Goal: Information Seeking & Learning: Learn about a topic

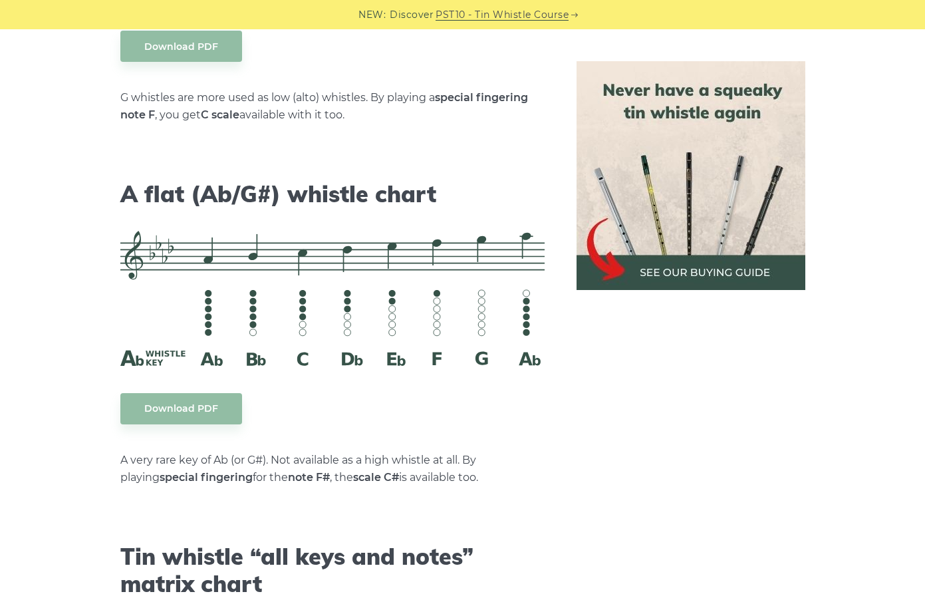
scroll to position [6747, 0]
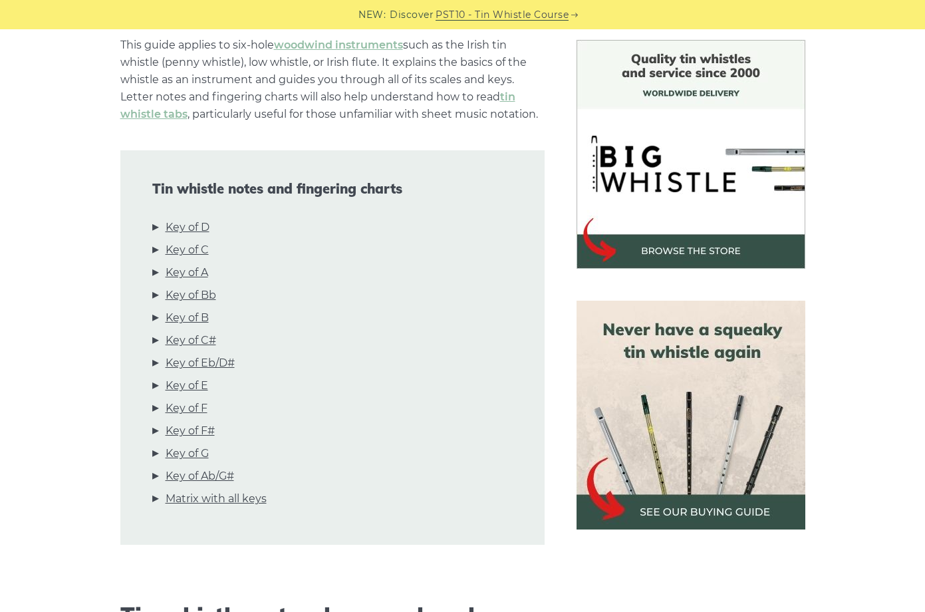
scroll to position [344, 0]
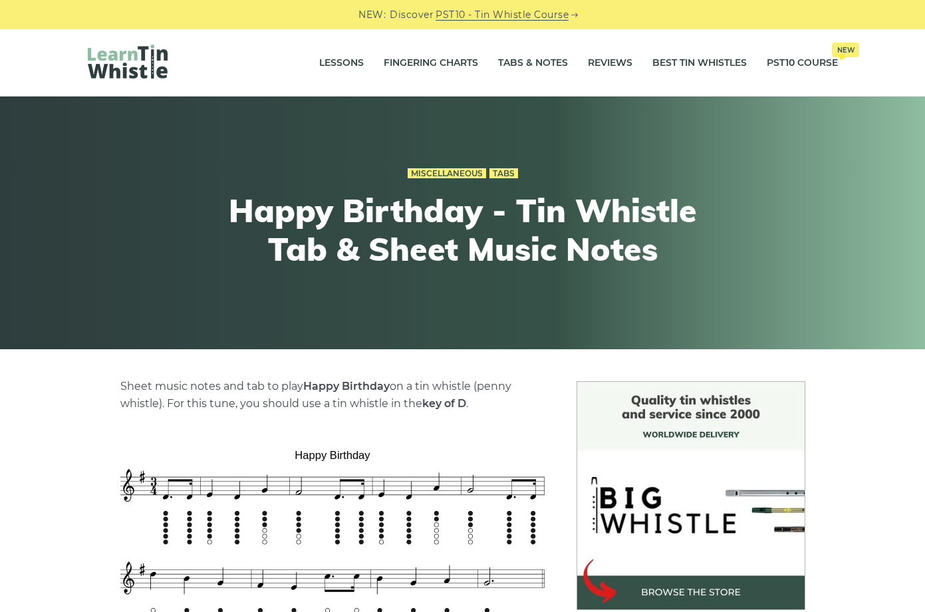
scroll to position [251, 0]
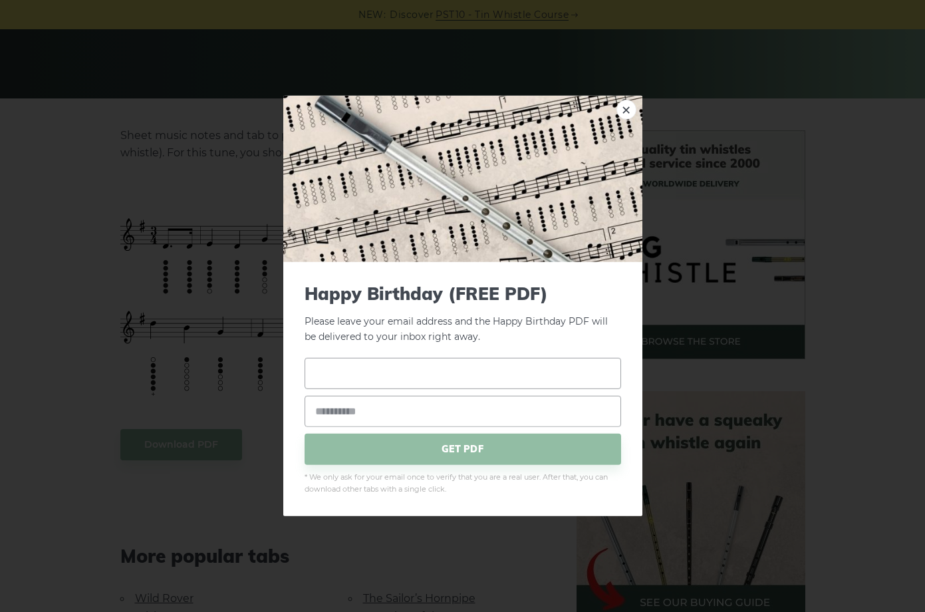
click at [489, 372] on input "text" at bounding box center [463, 372] width 317 height 31
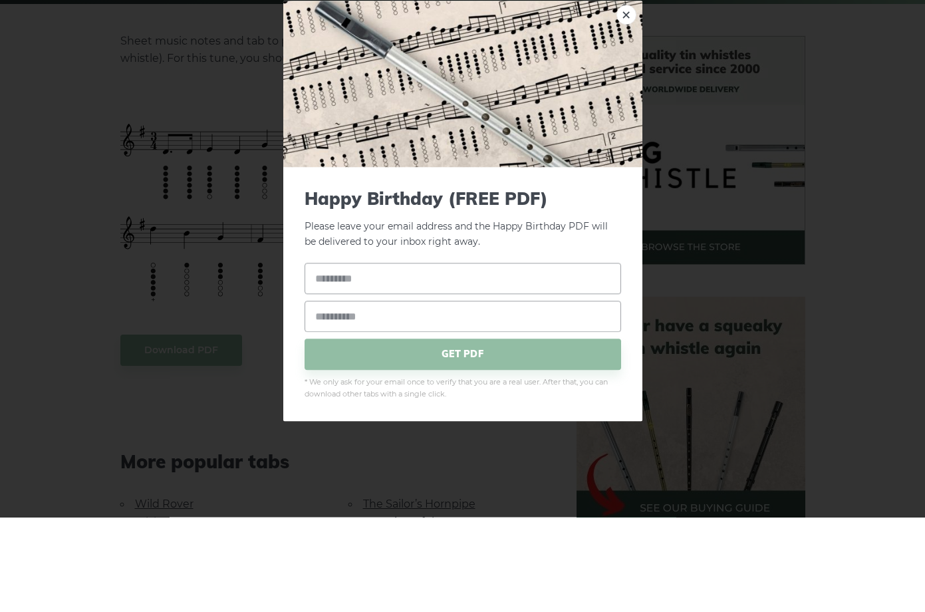
click at [627, 100] on link "×" at bounding box center [627, 110] width 20 height 20
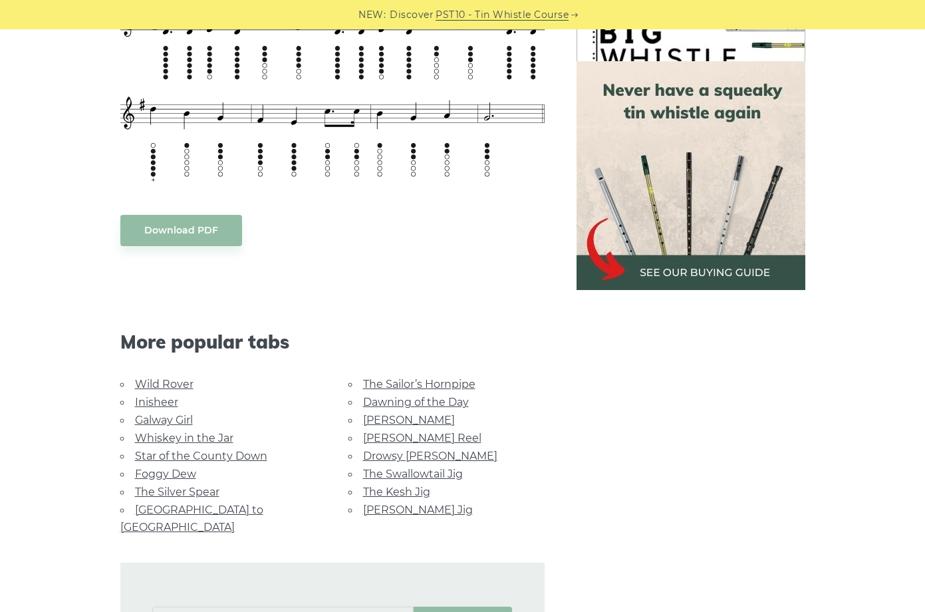
scroll to position [462, 0]
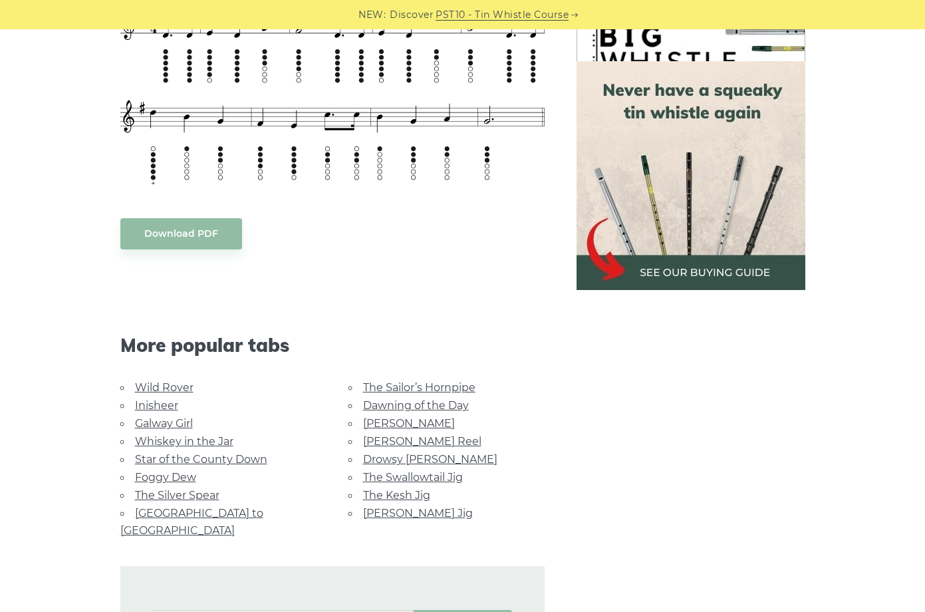
click at [467, 384] on link "The Sailor’s Hornpipe" at bounding box center [419, 387] width 112 height 13
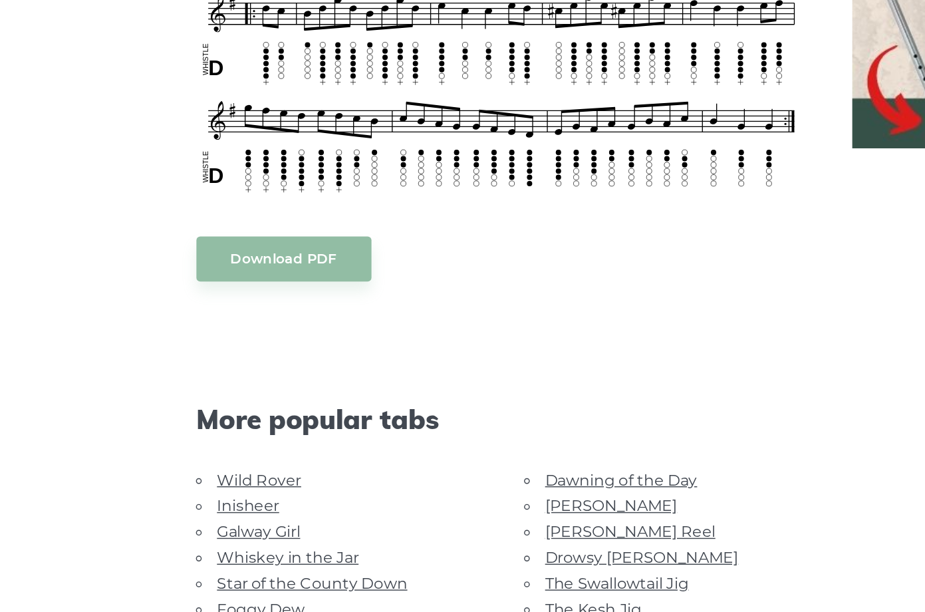
scroll to position [687, 0]
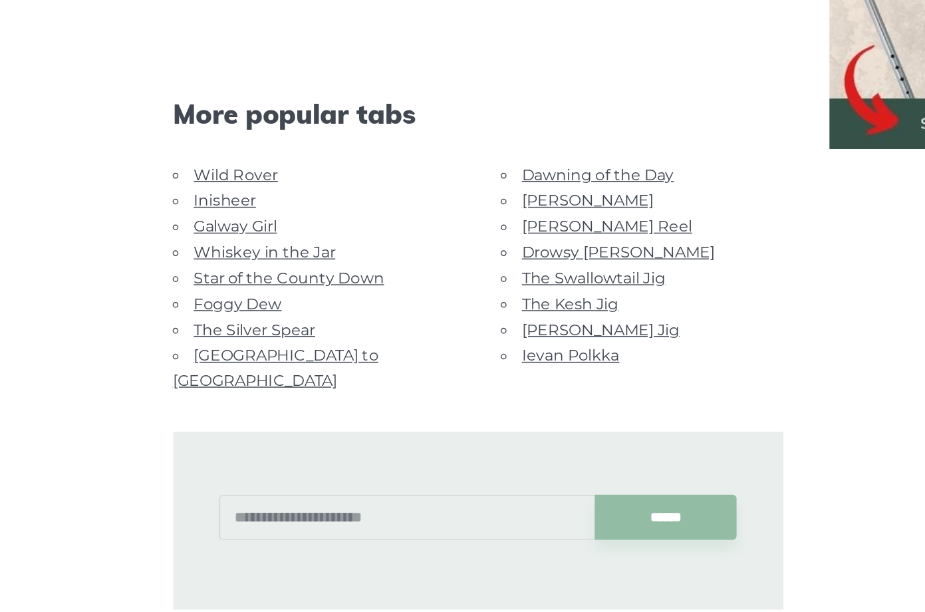
click at [186, 392] on link "Foggy Dew" at bounding box center [165, 398] width 61 height 13
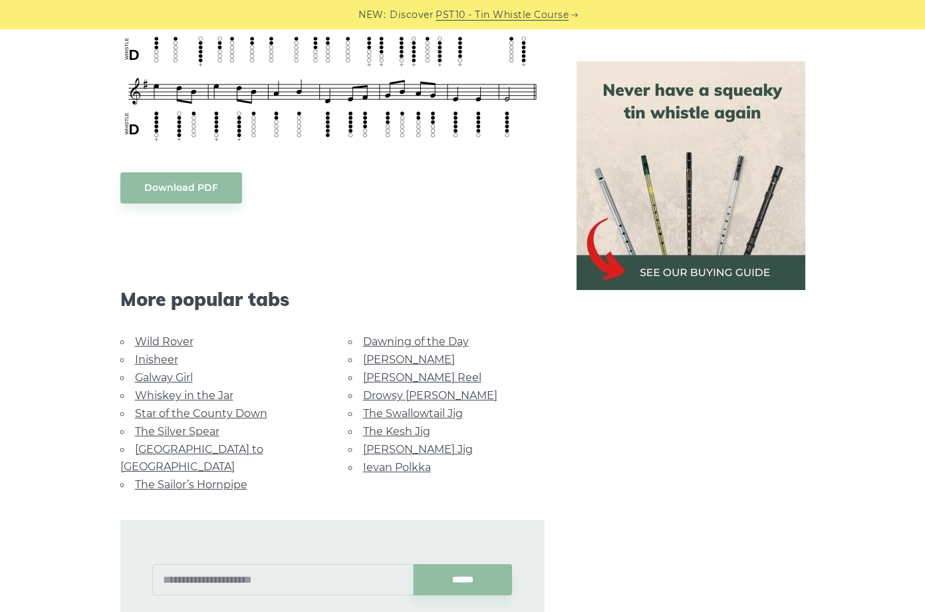
scroll to position [633, 0]
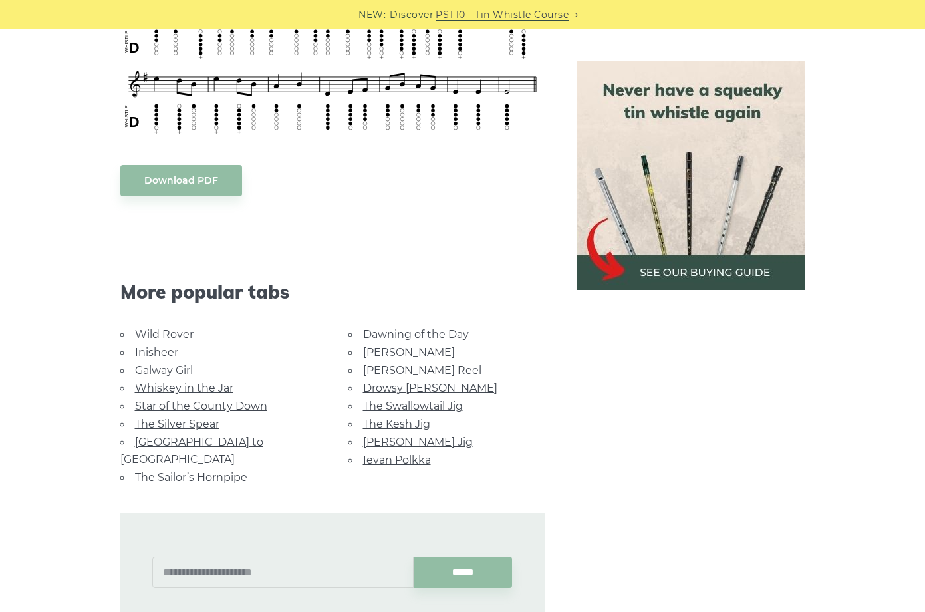
click at [182, 338] on link "Wild Rover" at bounding box center [164, 334] width 59 height 13
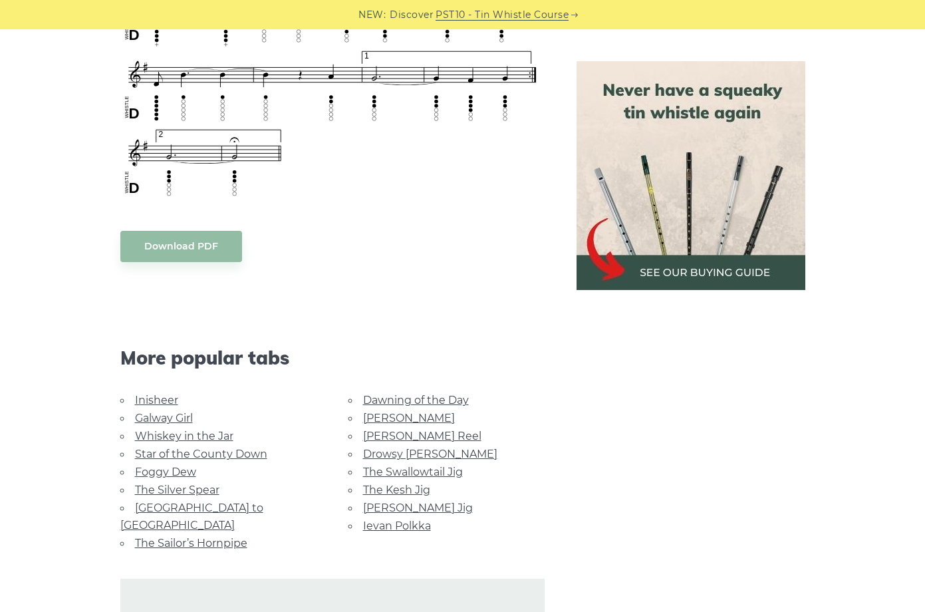
scroll to position [1016, 0]
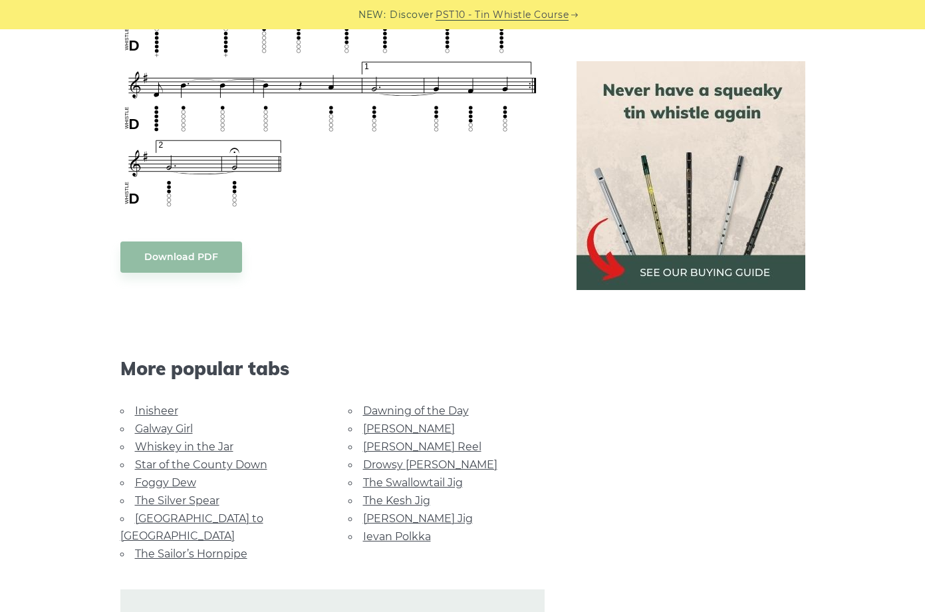
click at [149, 417] on link "Inisheer" at bounding box center [156, 410] width 43 height 13
click at [162, 414] on link "Inisheer" at bounding box center [156, 410] width 43 height 13
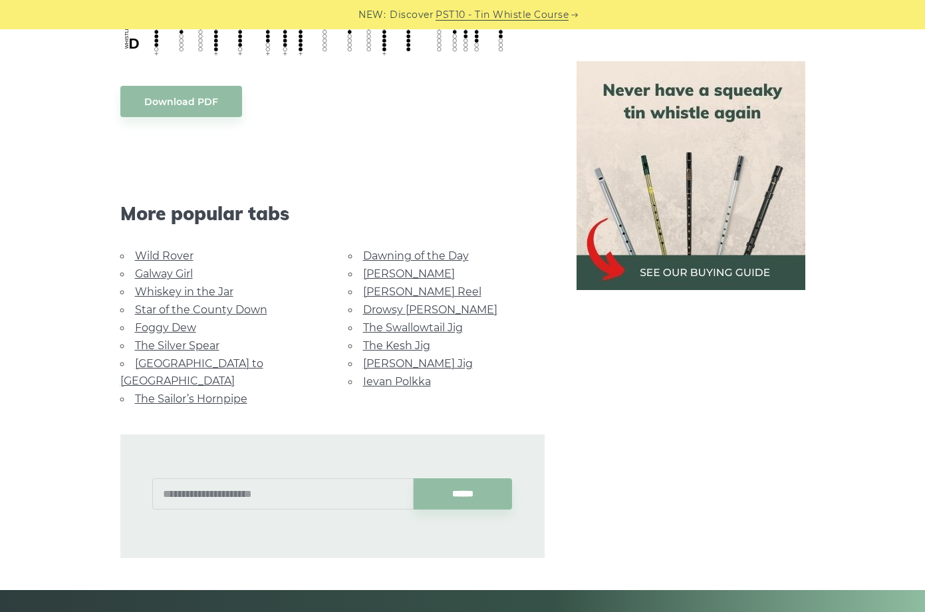
click at [289, 408] on div "******" at bounding box center [332, 483] width 456 height 150
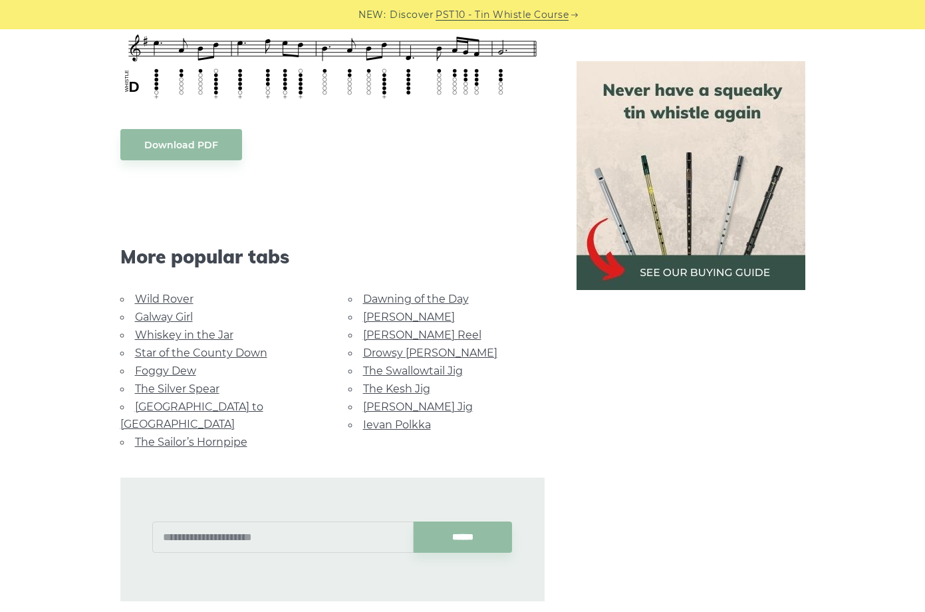
scroll to position [818, 0]
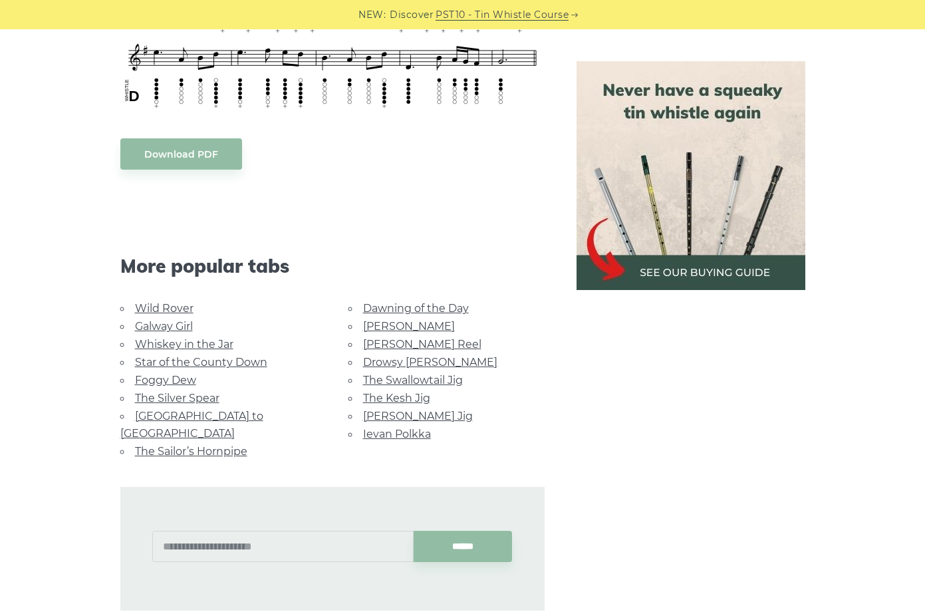
click at [162, 313] on link "Wild Rover" at bounding box center [164, 308] width 59 height 13
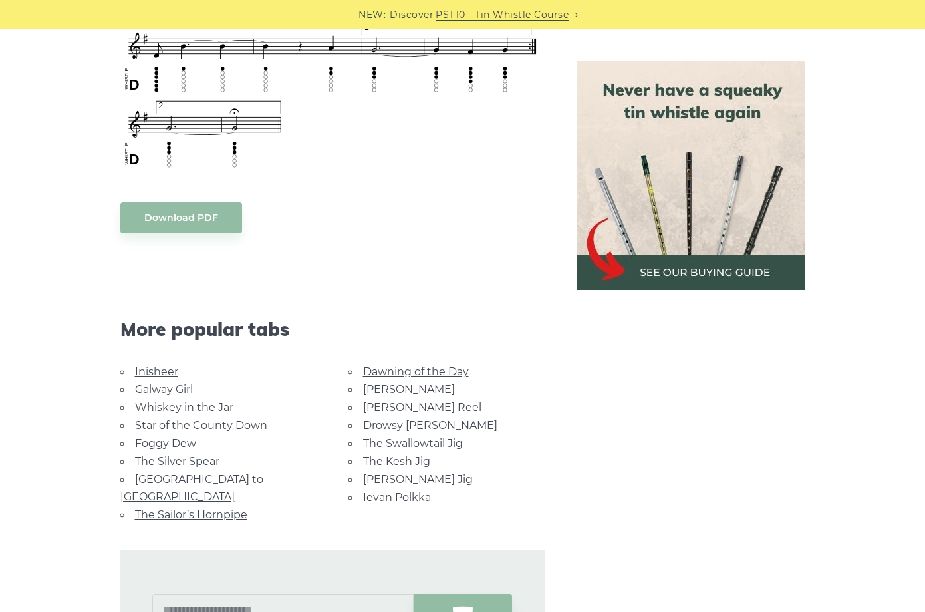
scroll to position [1064, 0]
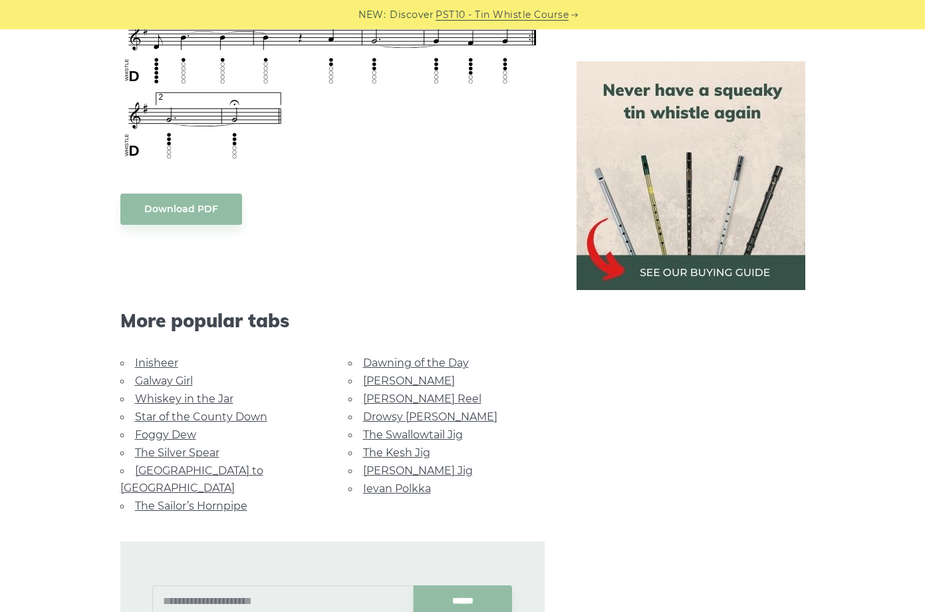
click at [146, 379] on link "Galway Girl" at bounding box center [164, 381] width 58 height 13
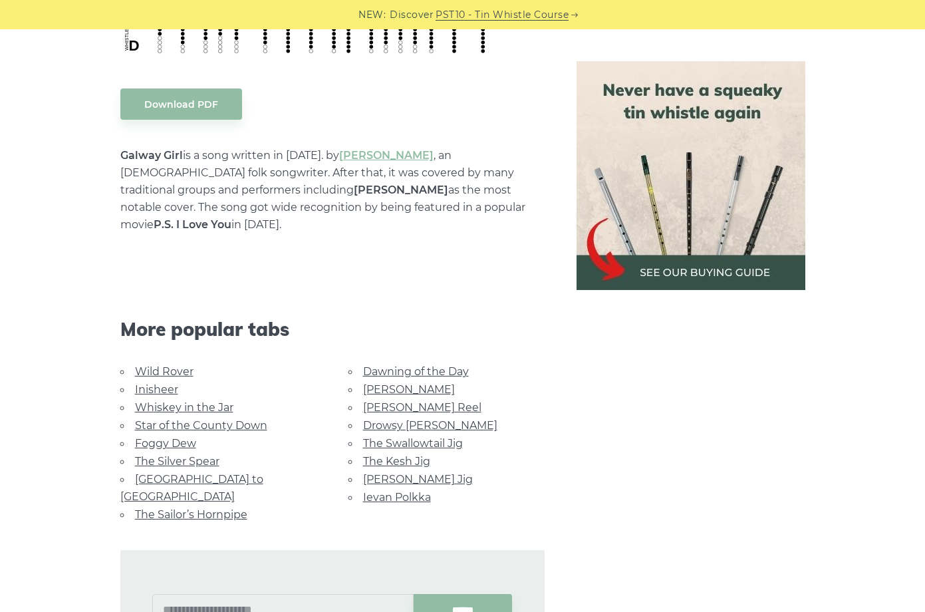
scroll to position [708, 0]
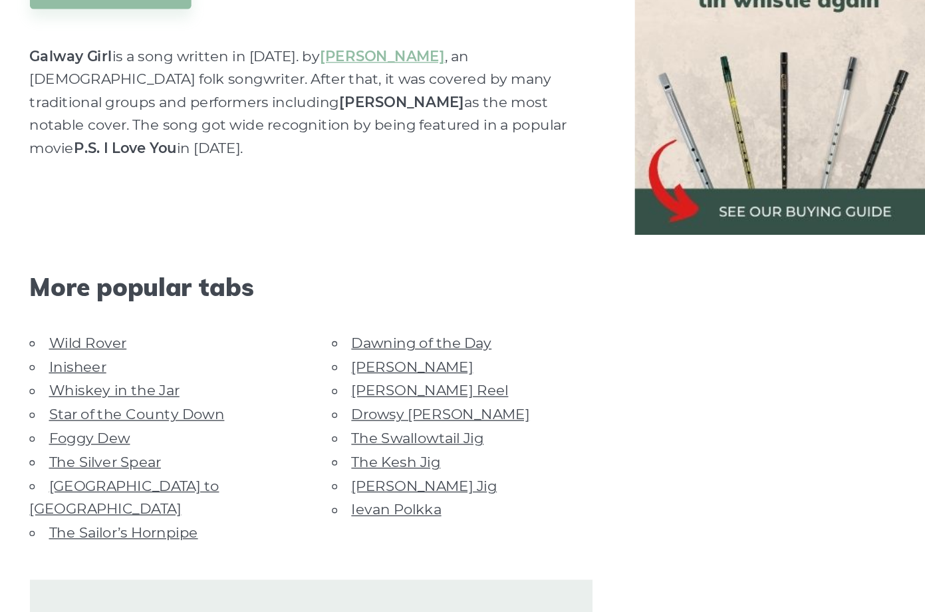
click at [363, 455] on link "The Kesh Jig" at bounding box center [396, 461] width 67 height 13
click at [363, 419] on link "Drowsy [PERSON_NAME]" at bounding box center [430, 425] width 134 height 13
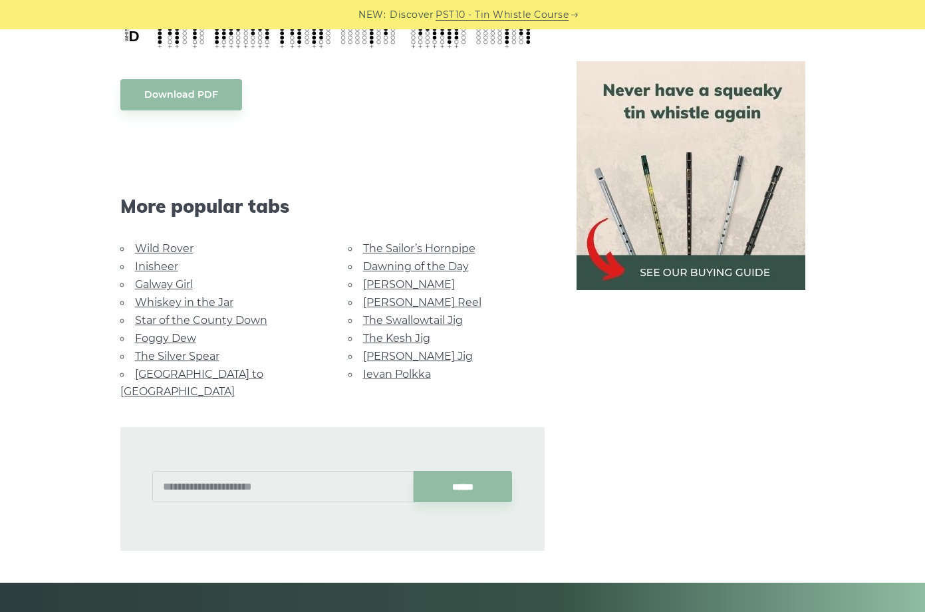
scroll to position [811, 0]
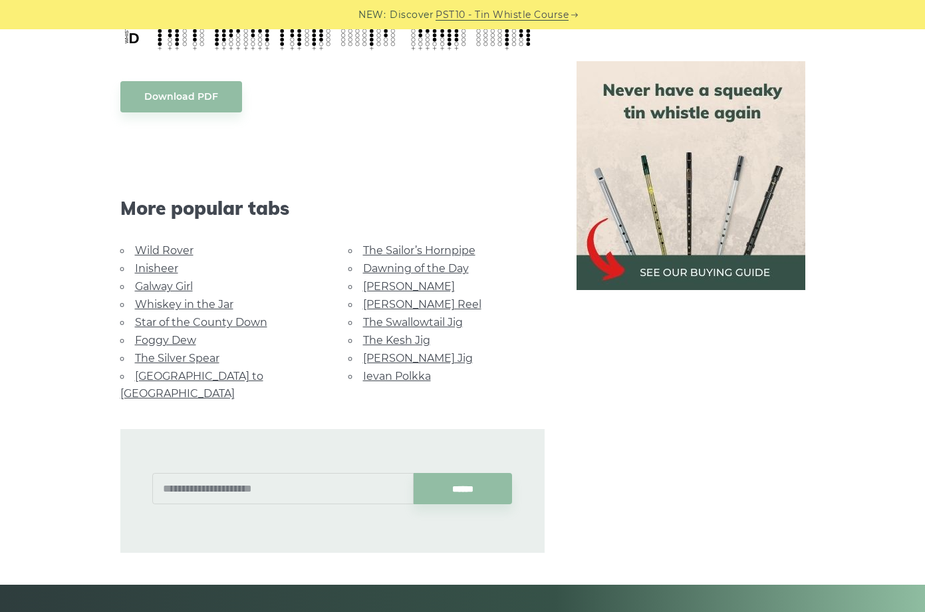
click at [421, 356] on link "[PERSON_NAME] Jig" at bounding box center [418, 358] width 110 height 13
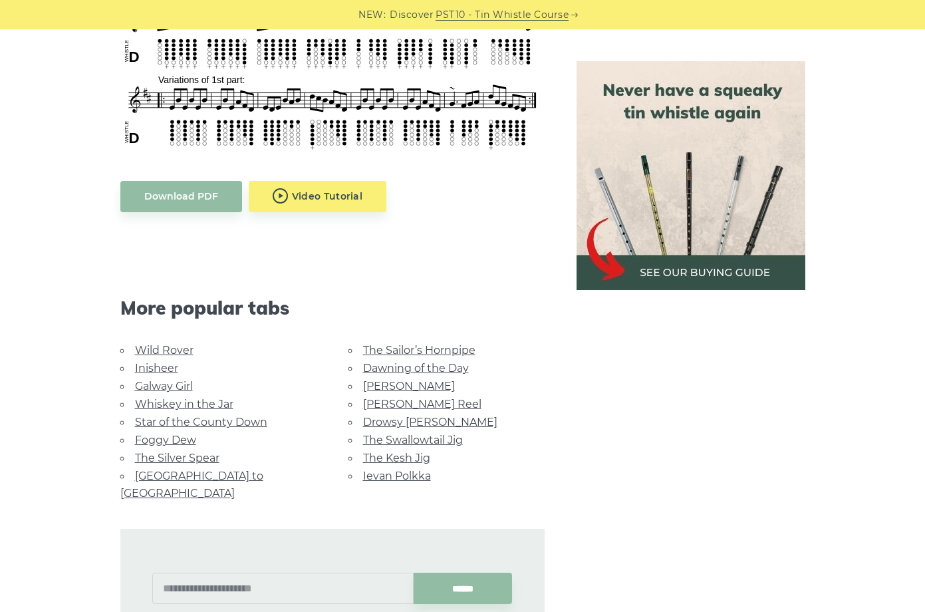
scroll to position [661, 0]
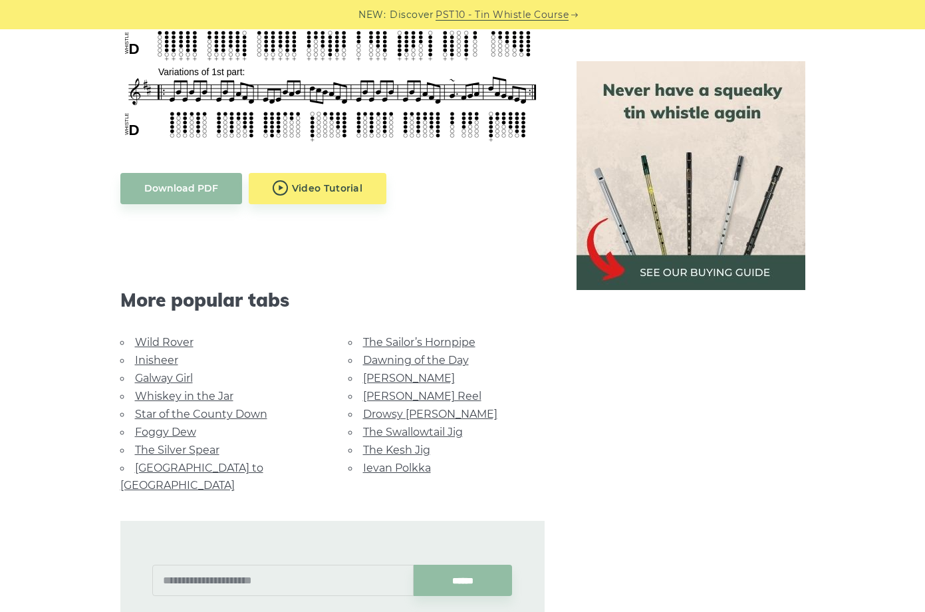
click at [421, 417] on link "Drowsy [PERSON_NAME]" at bounding box center [430, 414] width 134 height 13
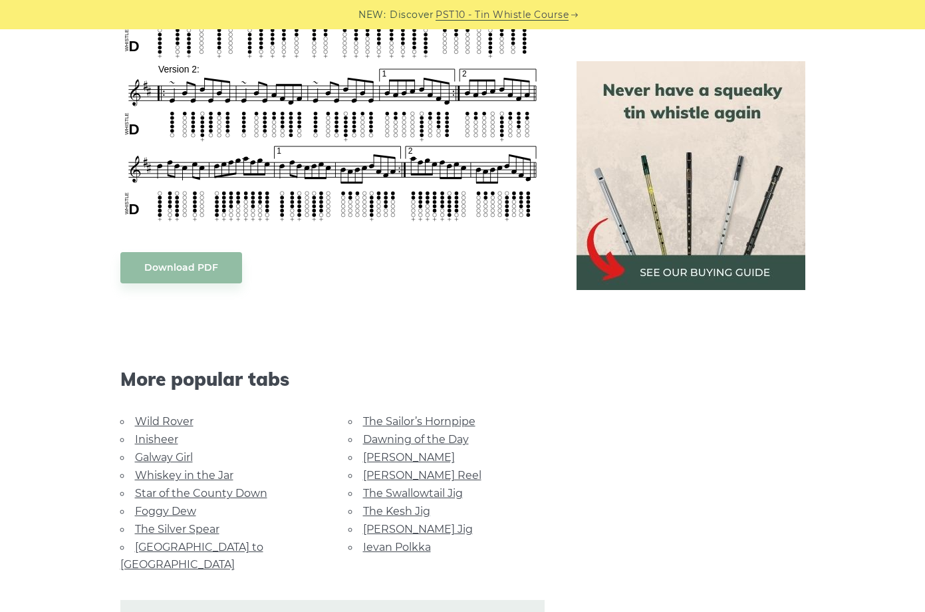
scroll to position [648, 0]
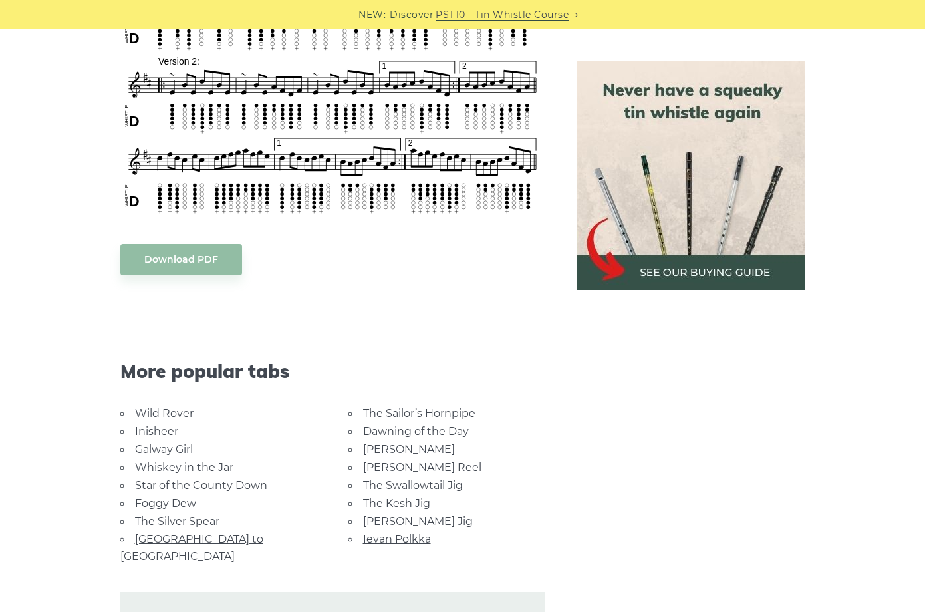
click at [140, 430] on link "Inisheer" at bounding box center [156, 431] width 43 height 13
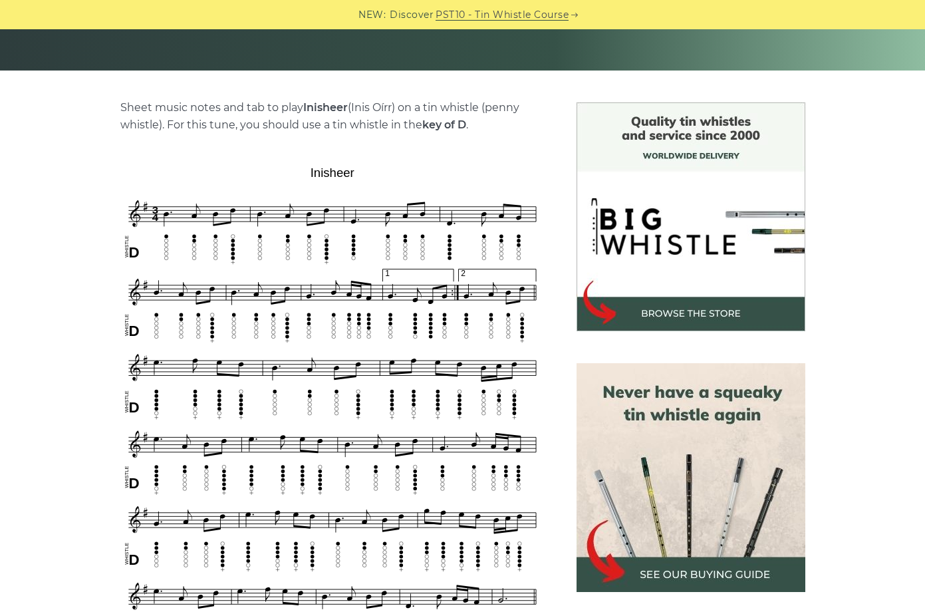
scroll to position [279, 0]
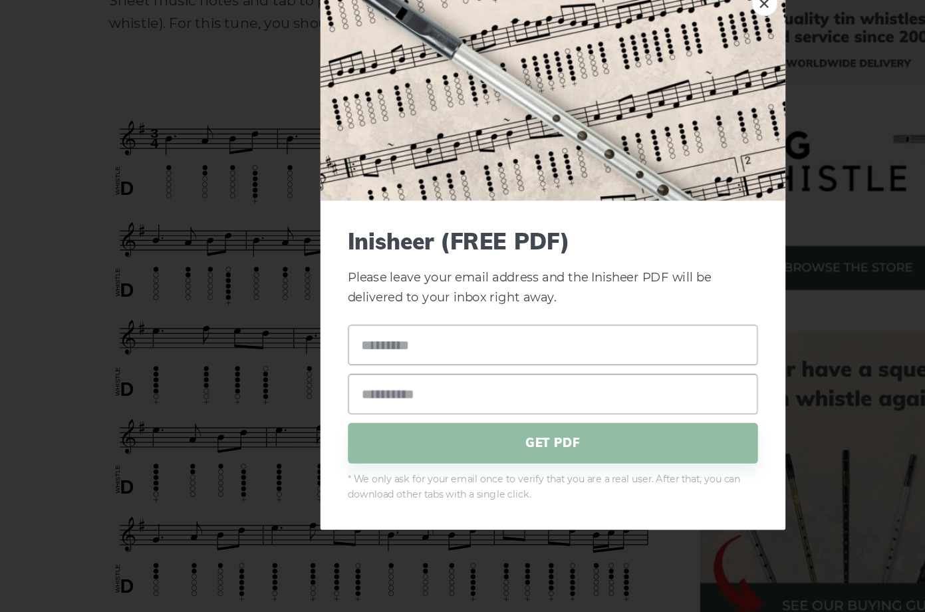
click at [92, 277] on div "× Inisheer (FREE PDF) Please leave your email address and the Inisheer PDF will…" at bounding box center [462, 306] width 925 height 612
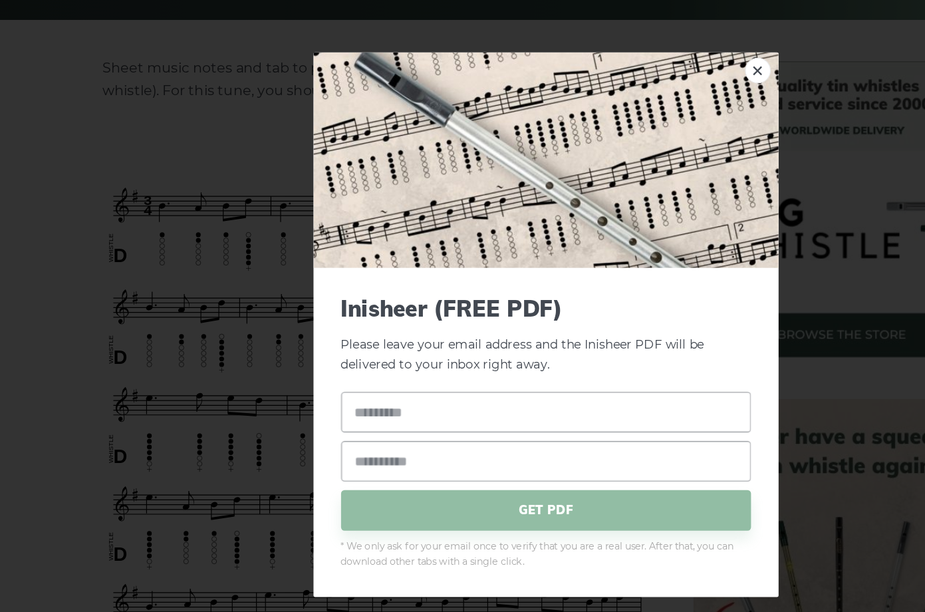
click at [617, 100] on link "×" at bounding box center [627, 110] width 20 height 20
